Goal: Task Accomplishment & Management: Complete application form

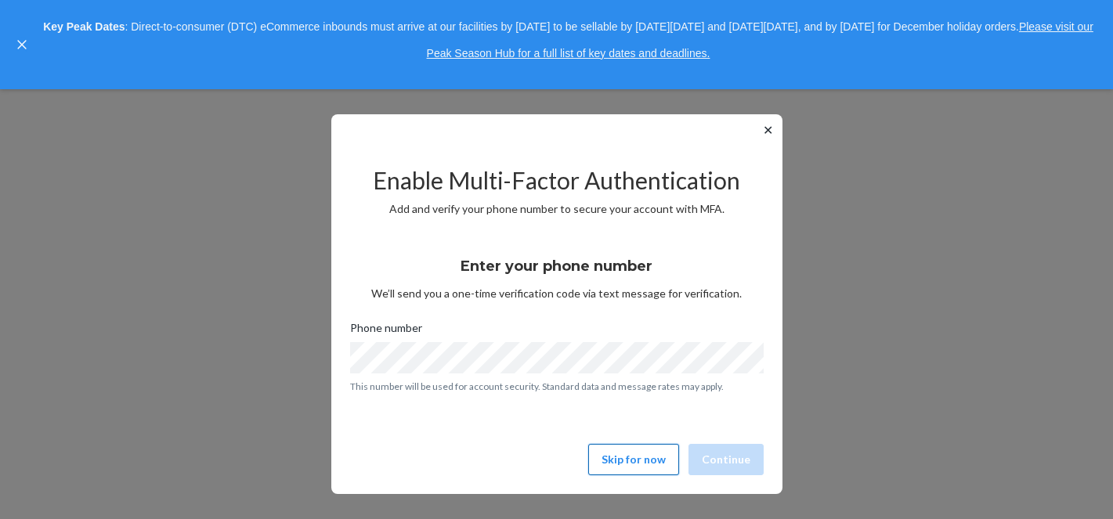
click at [630, 464] on button "Skip for now" at bounding box center [633, 459] width 91 height 31
click at [643, 467] on button "Skip for now" at bounding box center [633, 459] width 91 height 31
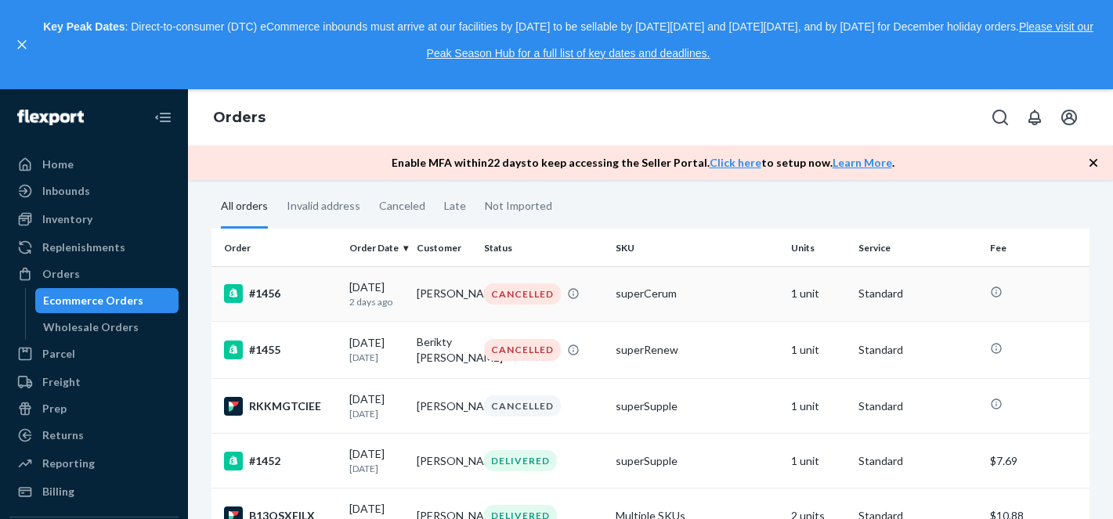
scroll to position [162, 0]
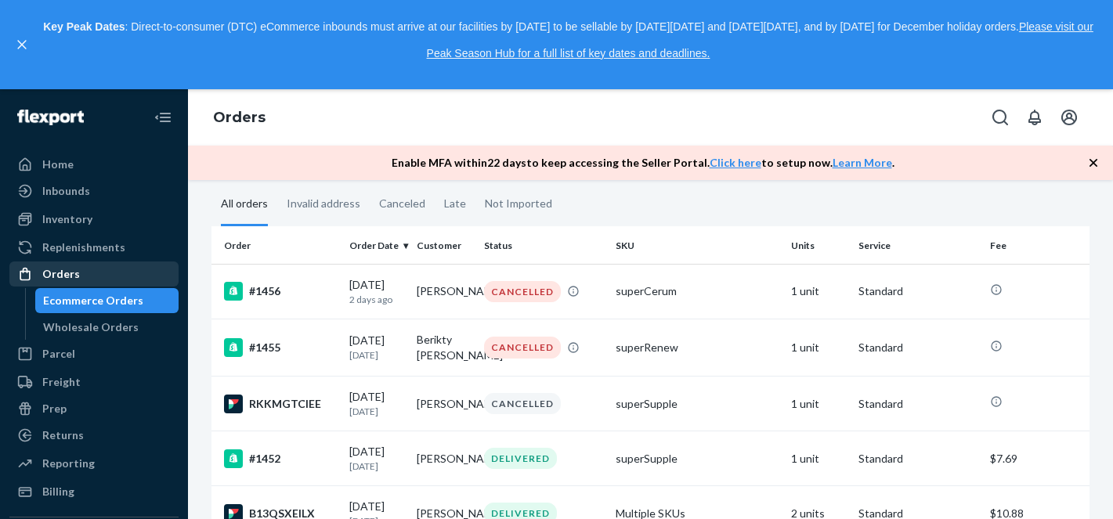
click at [95, 277] on div "Orders" at bounding box center [94, 274] width 166 height 22
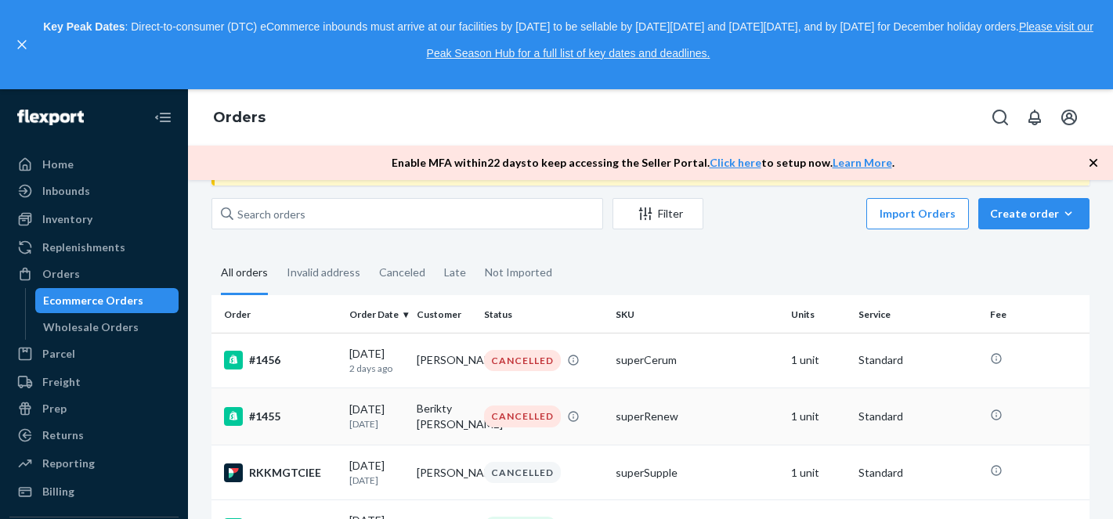
scroll to position [0, 0]
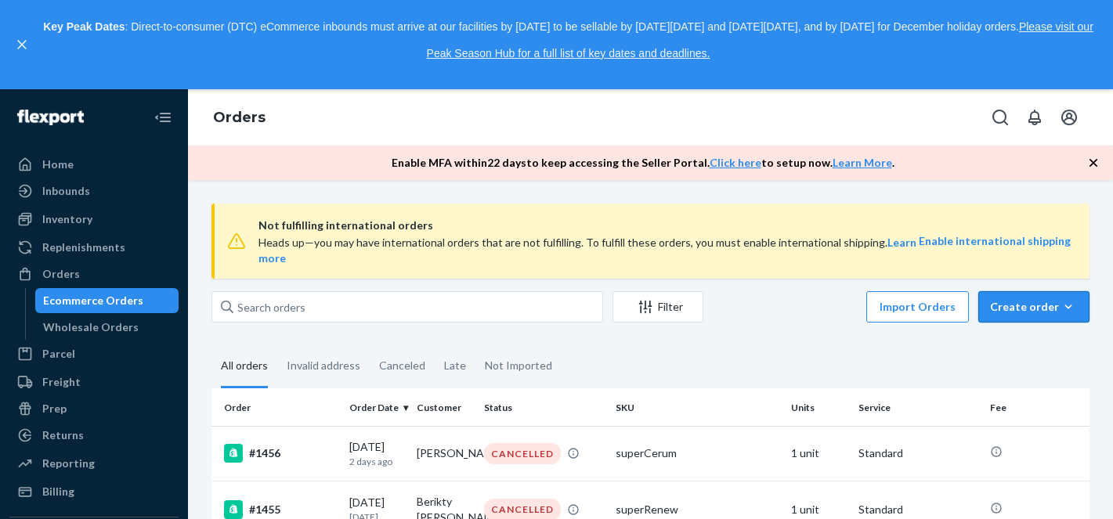
click at [1030, 309] on div "Create order" at bounding box center [1034, 307] width 88 height 16
click at [1031, 351] on span "Ecommerce order" at bounding box center [1043, 345] width 97 height 11
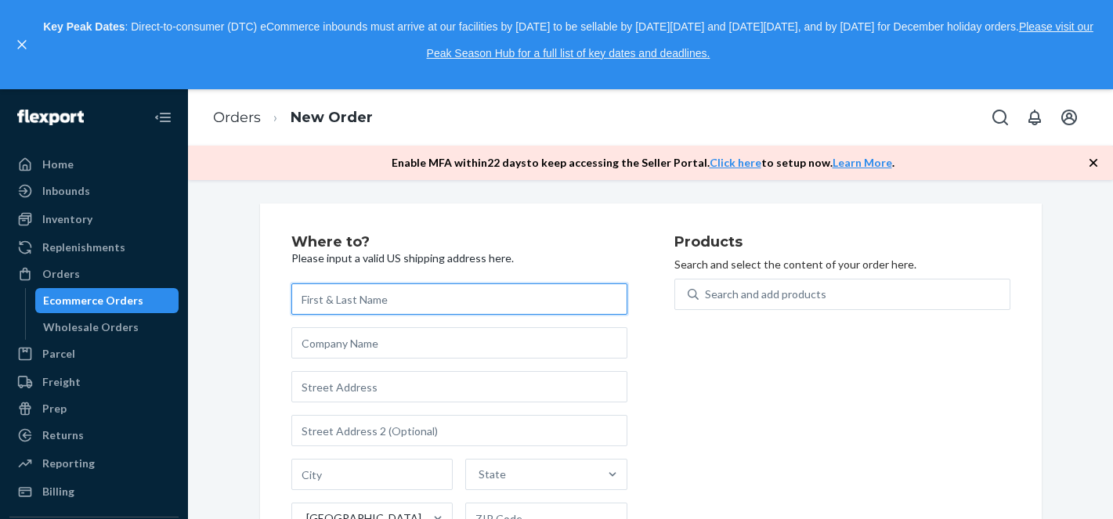
paste input "Bishnu Thapa"
type input "Bishnu Thapa"
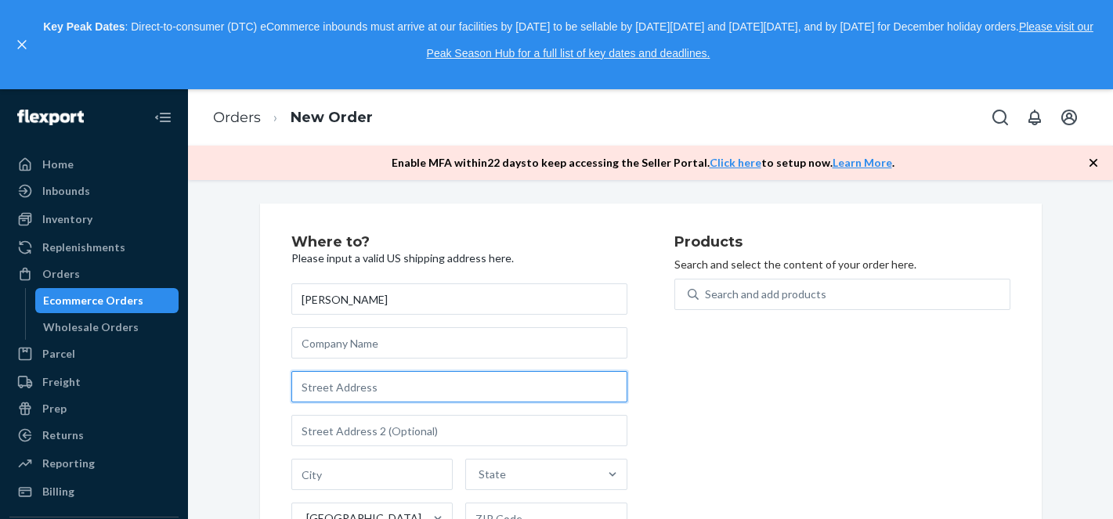
click at [377, 395] on input "text" at bounding box center [459, 386] width 336 height 31
paste input "17827 120th St Ct E"
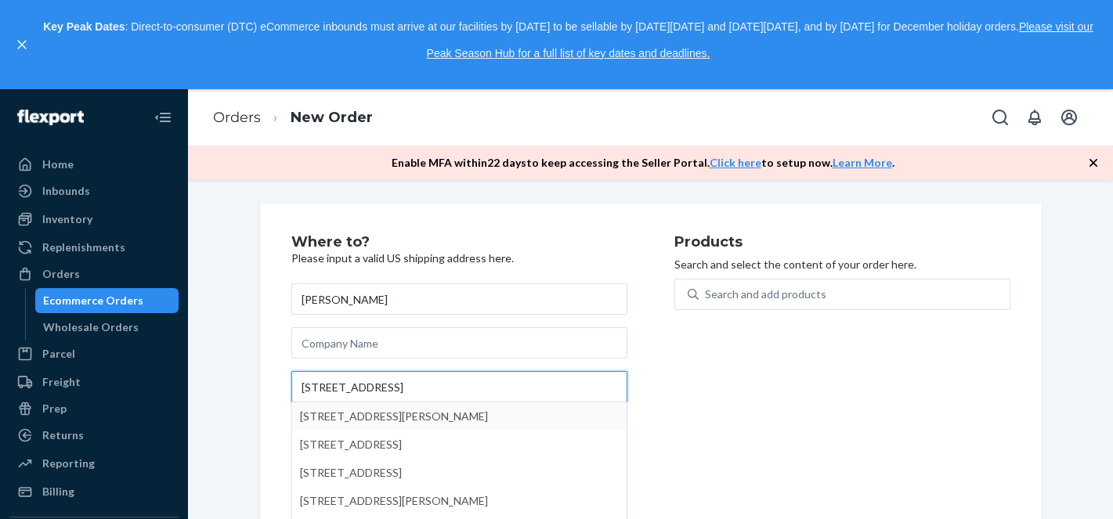
type input "17827 120th St Ct E"
type input "Bonney Lake"
type input "98391"
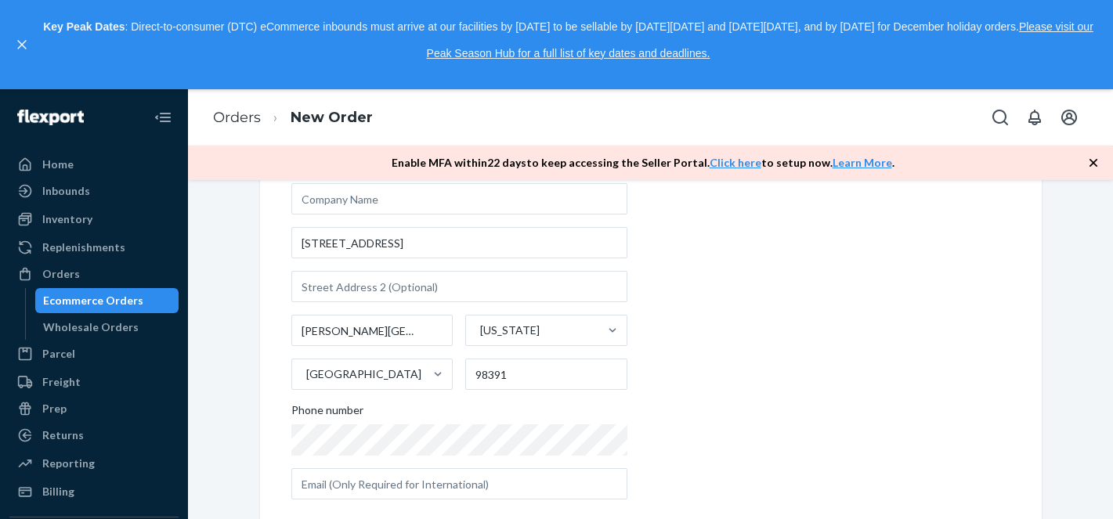
scroll to position [168, 0]
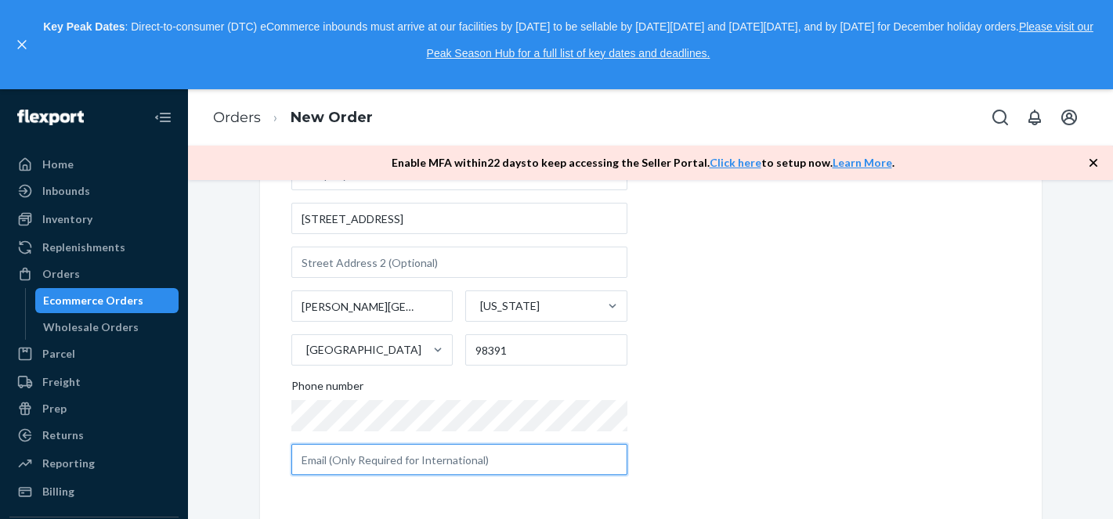
click at [451, 460] on input "text" at bounding box center [459, 459] width 336 height 31
paste input "bishnu2703@hotmail.com"
type input "bishnu2703@hotmail.com"
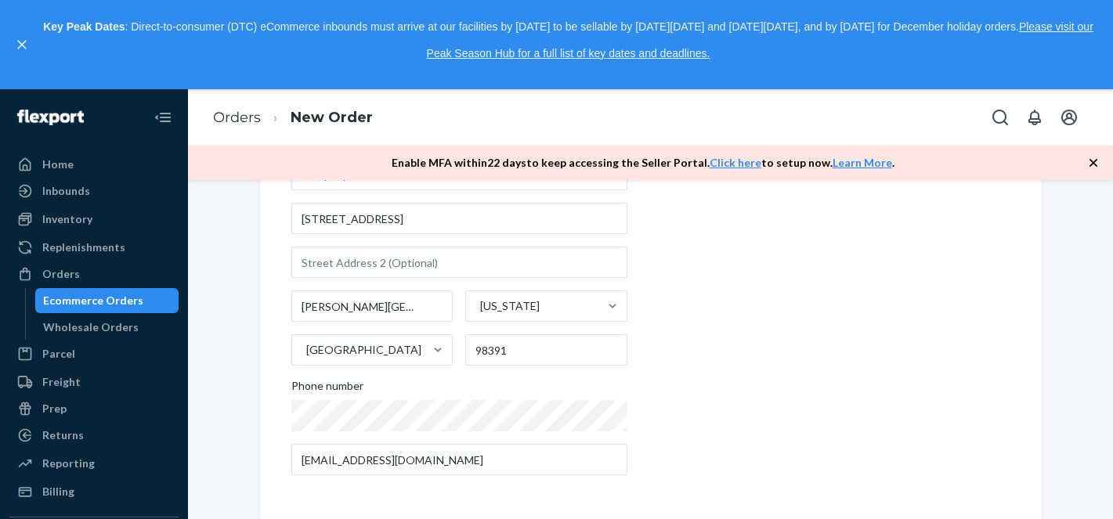
click at [725, 394] on div "Products Search and select the content of your order here. Search and add produ…" at bounding box center [843, 278] width 336 height 422
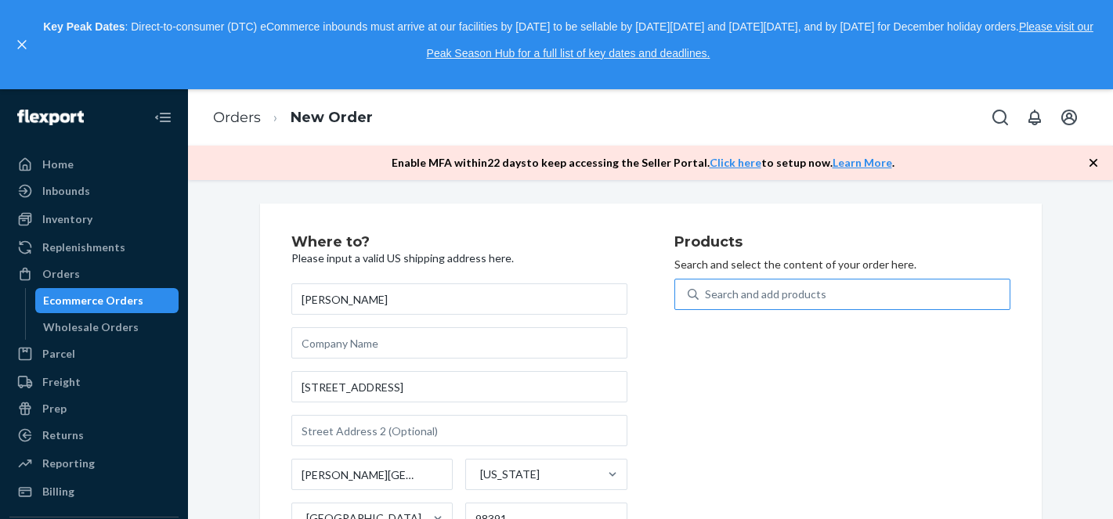
click at [817, 295] on div "Search and add products" at bounding box center [765, 295] width 121 height 16
click at [707, 295] on input "Search and add products" at bounding box center [706, 295] width 2 height 16
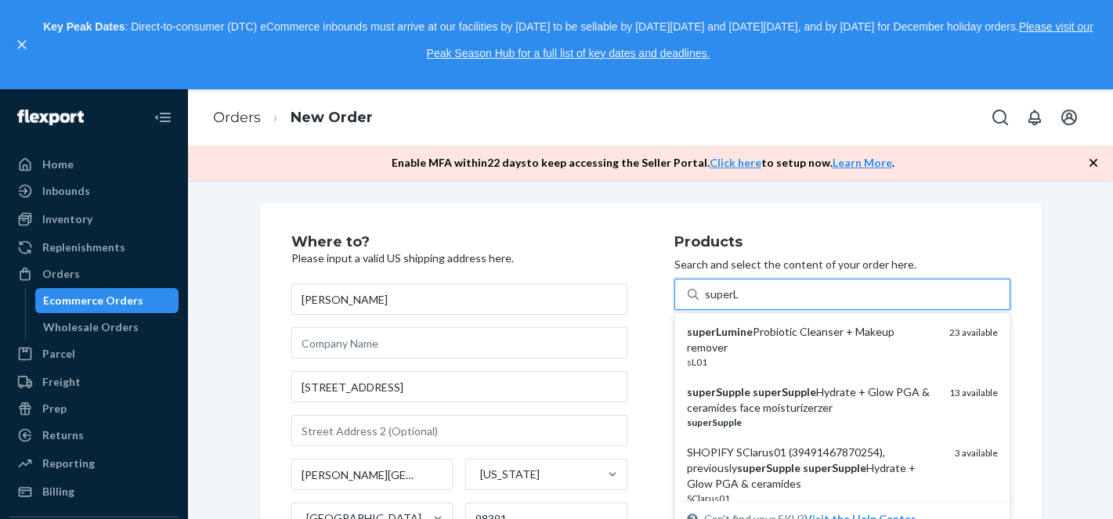
type input "superLu"
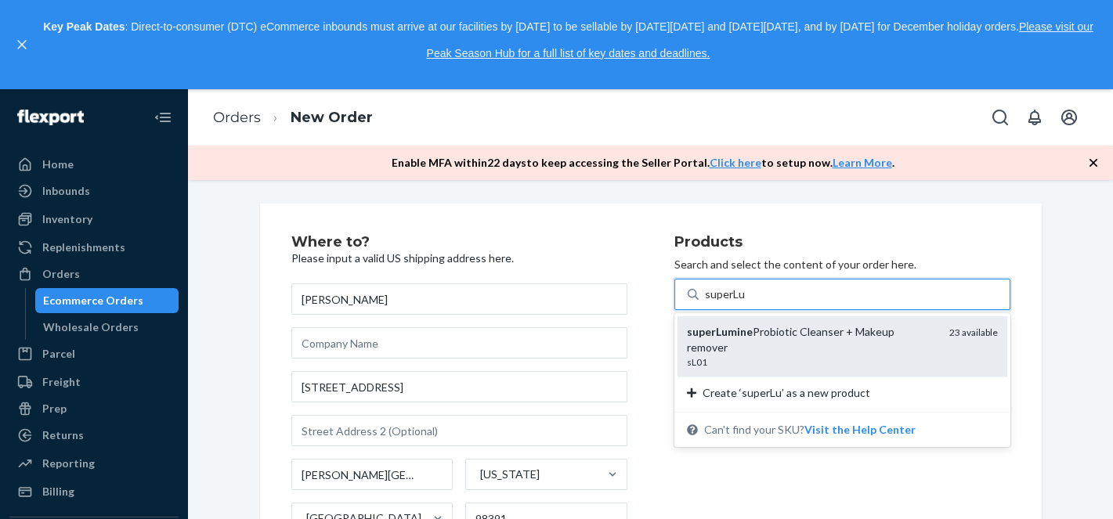
click at [820, 333] on div "superLumine Probiotic Cleanser + Makeup remover" at bounding box center [812, 339] width 250 height 31
click at [746, 302] on input "superLu" at bounding box center [725, 295] width 41 height 16
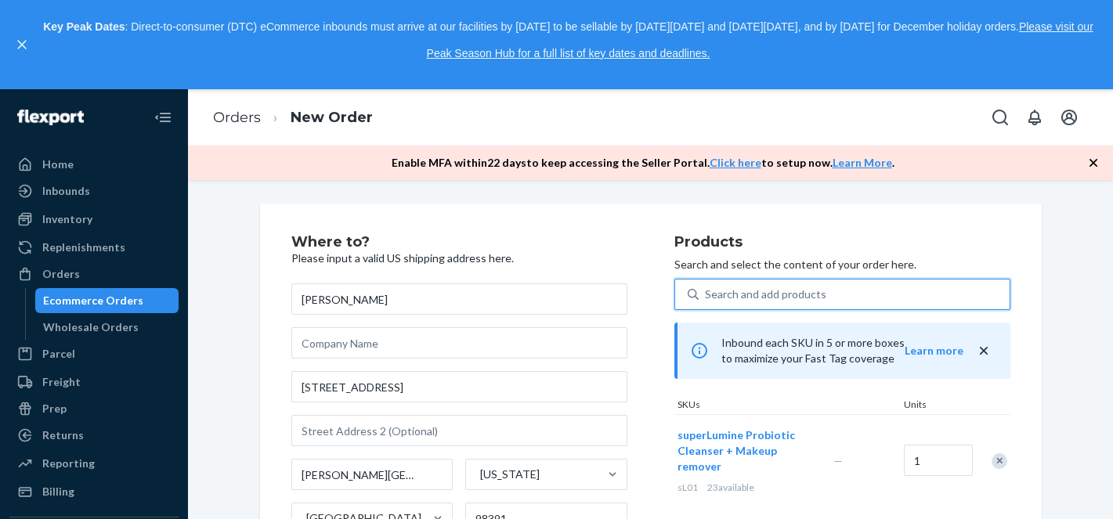
click at [786, 298] on div "Search and add products" at bounding box center [765, 295] width 121 height 16
click at [707, 298] on input "0 results available. Use Up and Down to choose options, press Enter to select t…" at bounding box center [706, 295] width 2 height 16
